Goal: Transaction & Acquisition: Book appointment/travel/reservation

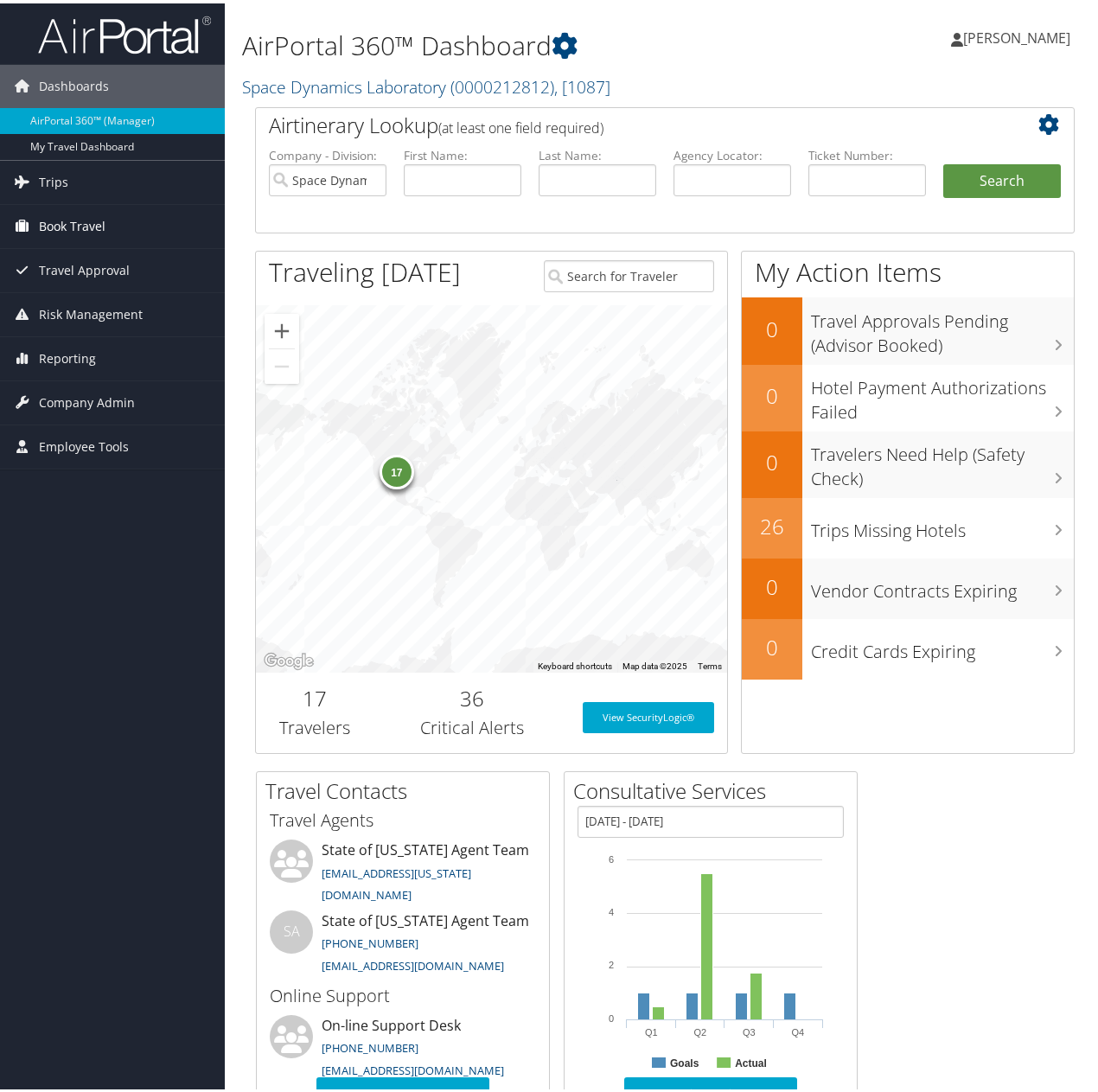
click at [74, 222] on span "Book Travel" at bounding box center [72, 222] width 66 height 43
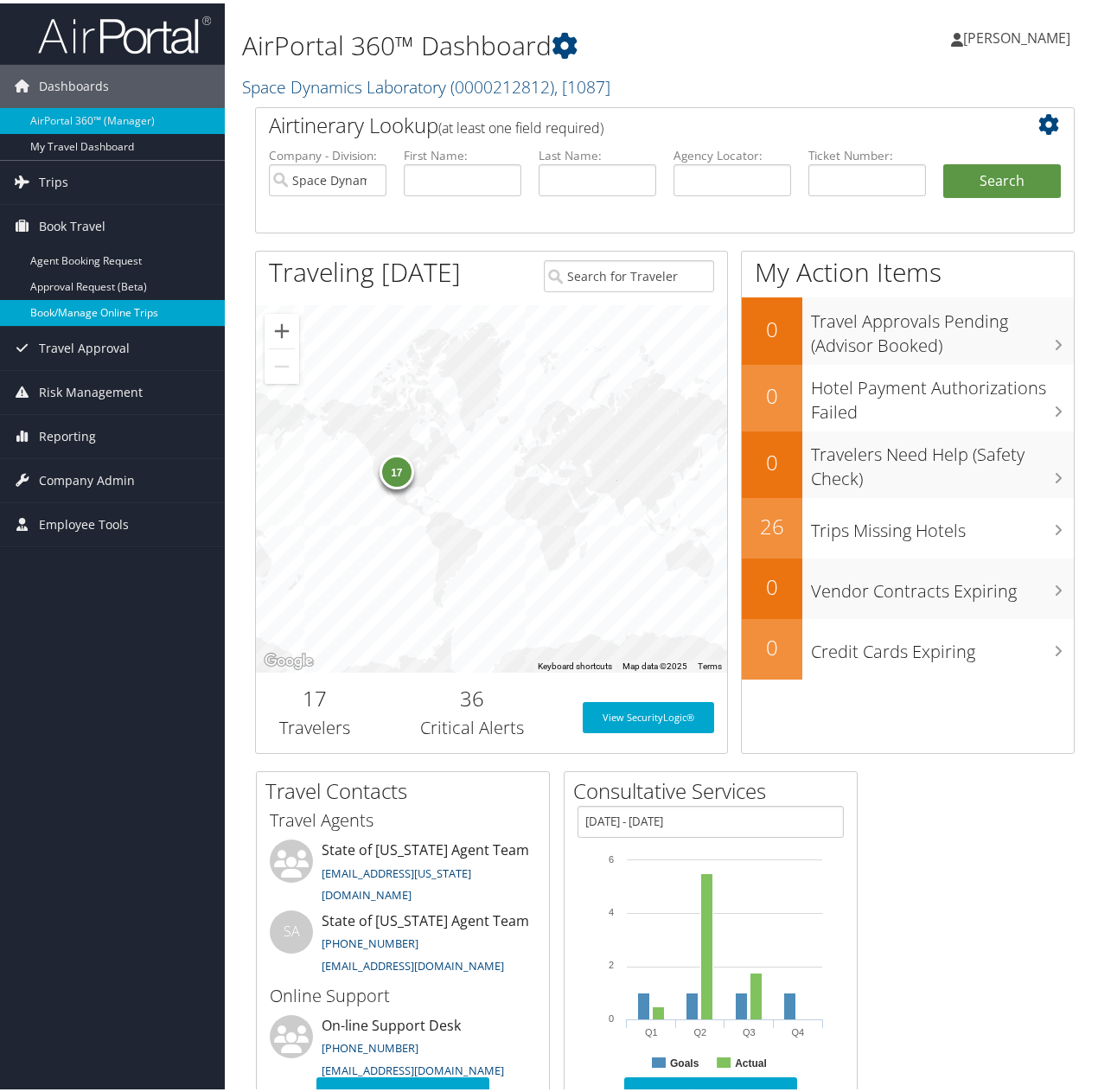
click at [74, 304] on link "Book/Manage Online Trips" at bounding box center [112, 310] width 225 height 26
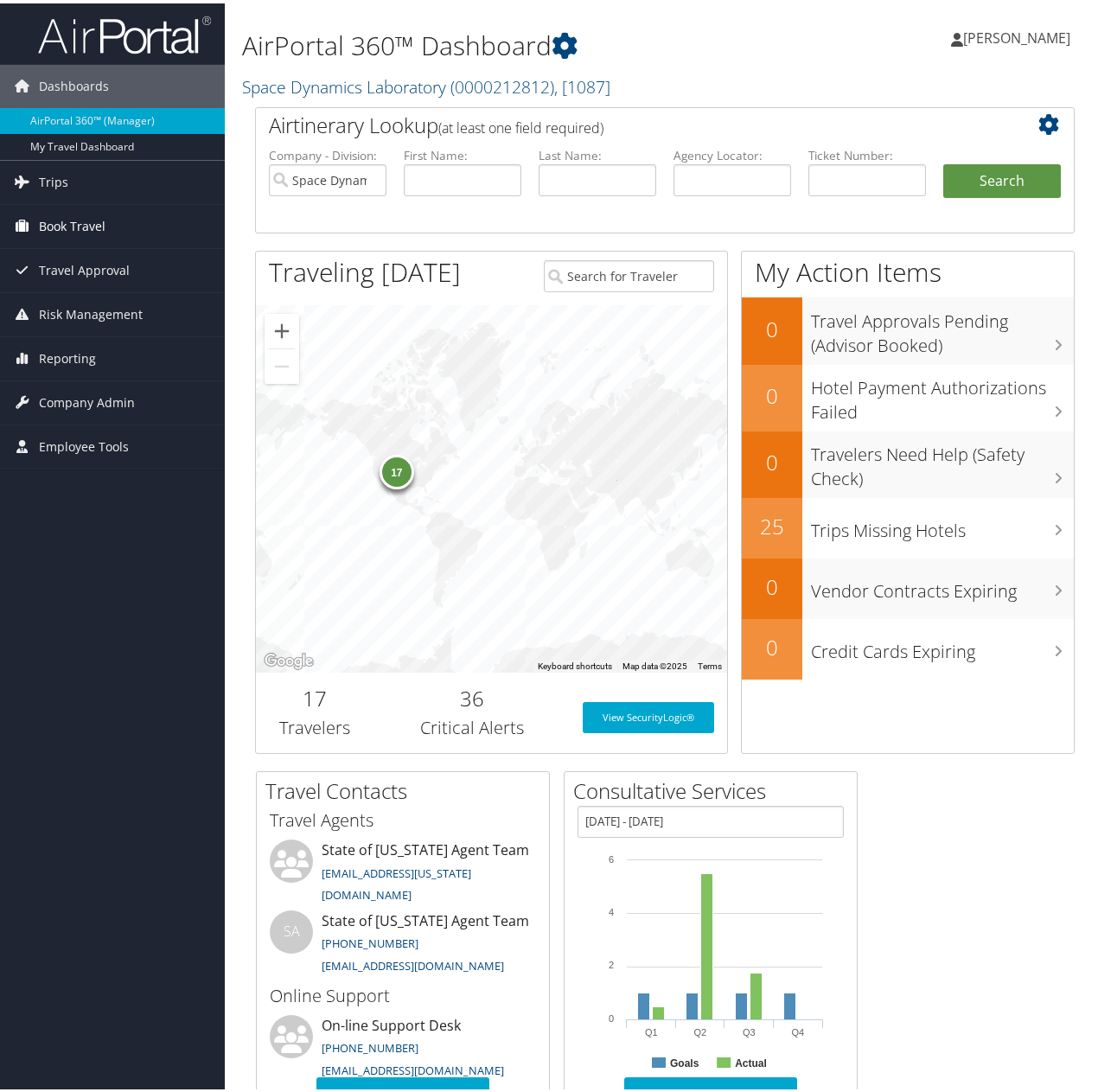
click at [59, 217] on span "Book Travel" at bounding box center [72, 222] width 66 height 43
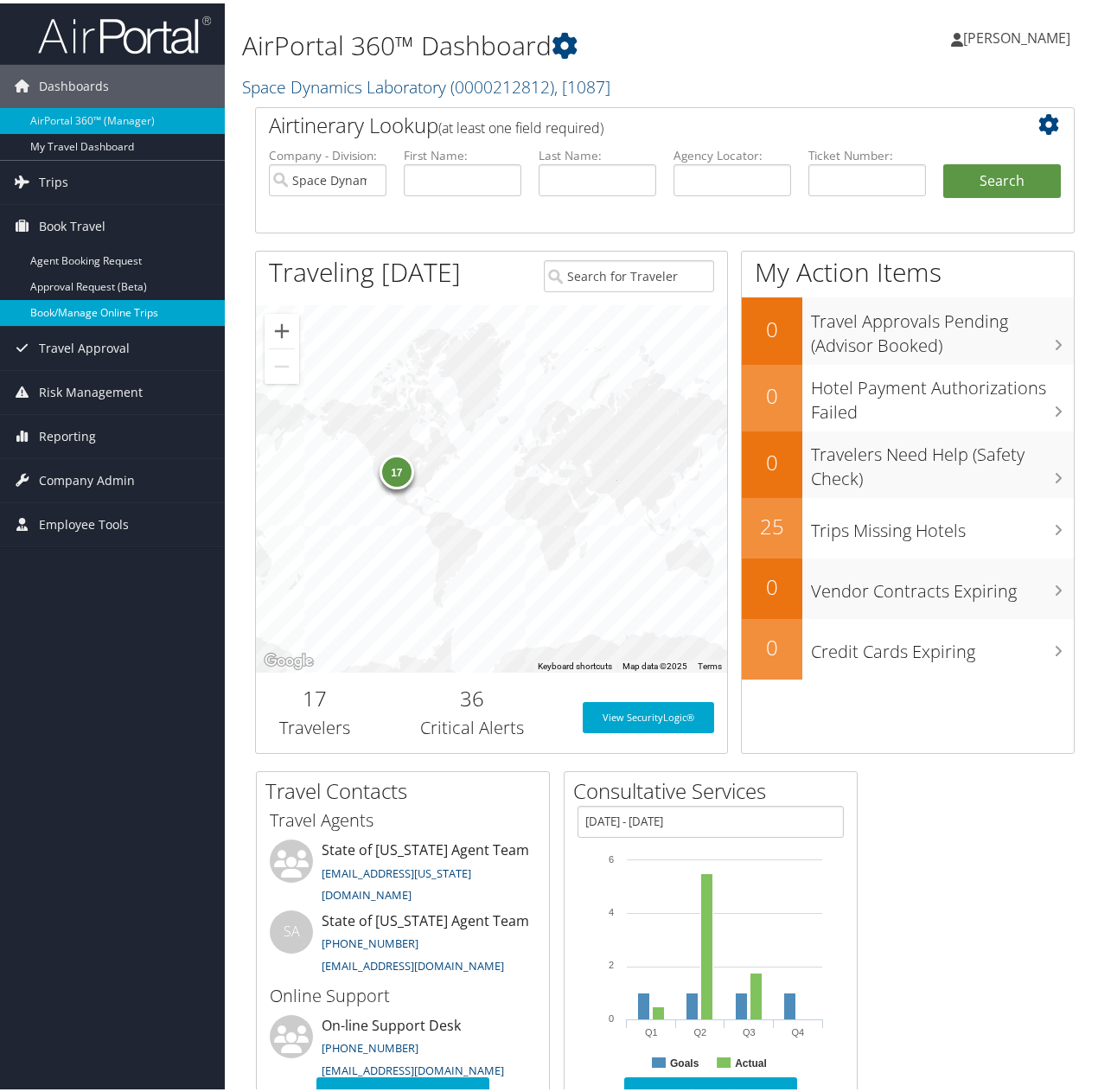
click at [82, 305] on link "Book/Manage Online Trips" at bounding box center [112, 310] width 225 height 26
